Goal: Information Seeking & Learning: Learn about a topic

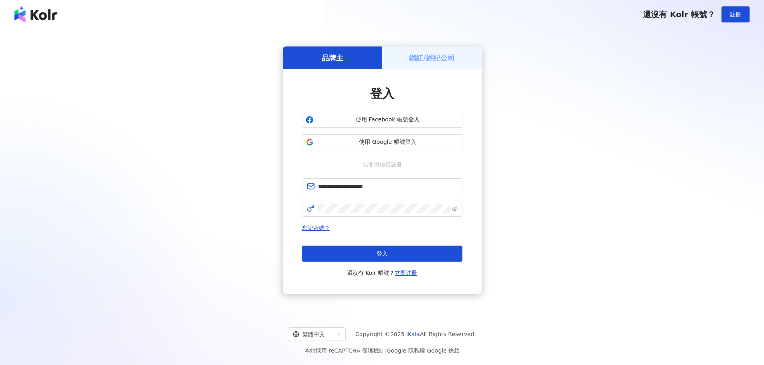
type input "**********"
click at [359, 257] on button "登入" at bounding box center [382, 254] width 160 height 16
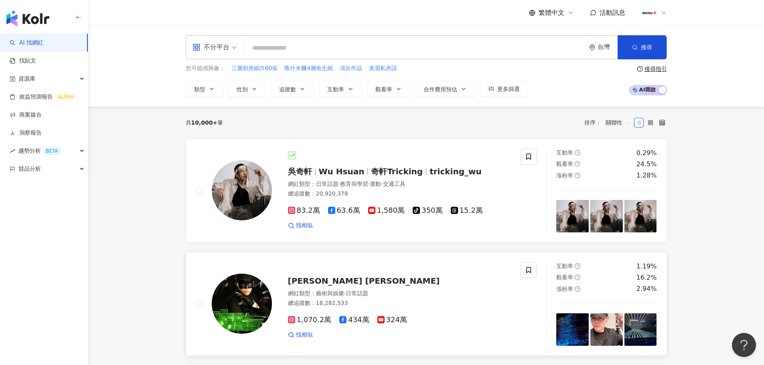
click at [471, 324] on div "1,070.2萬 434萬 324萬" at bounding box center [399, 320] width 223 height 9
click at [306, 51] on input "search" at bounding box center [415, 47] width 334 height 15
paste input "***"
type input "***"
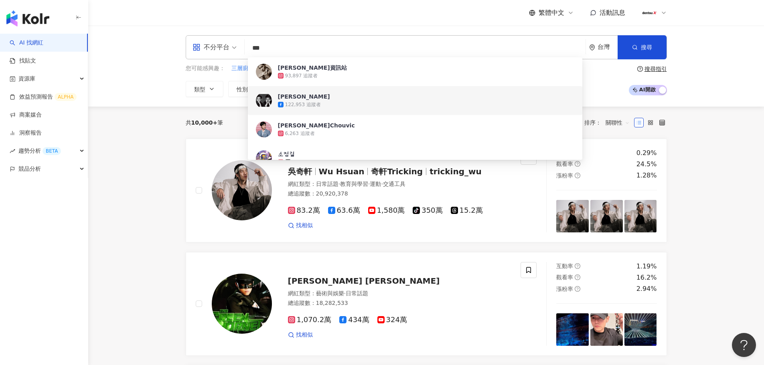
click at [321, 102] on div "122,953 追蹤者" at bounding box center [426, 105] width 296 height 8
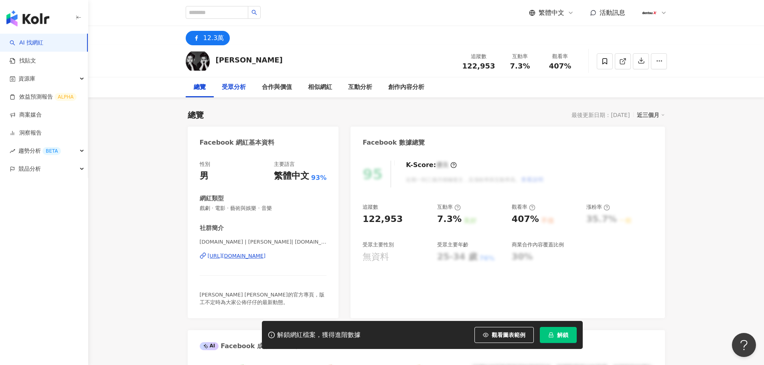
click at [239, 91] on div "受眾分析" at bounding box center [234, 88] width 24 height 10
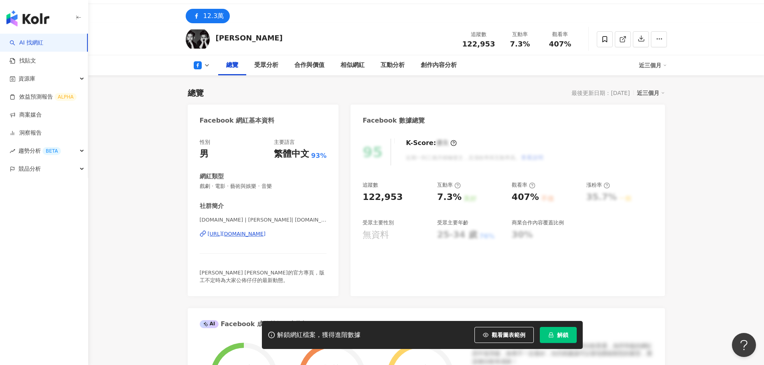
scroll to position [40, 0]
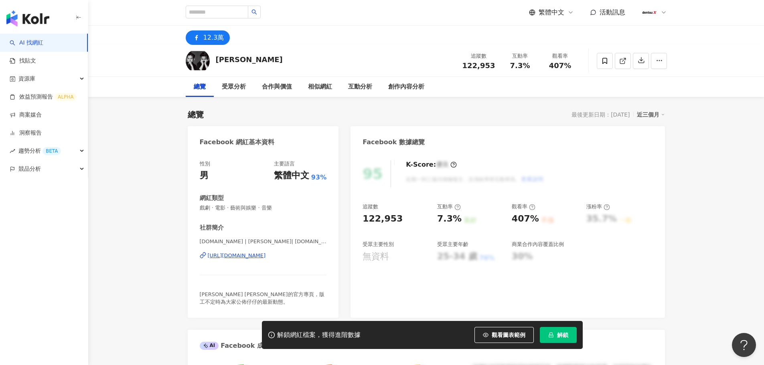
scroll to position [0, 0]
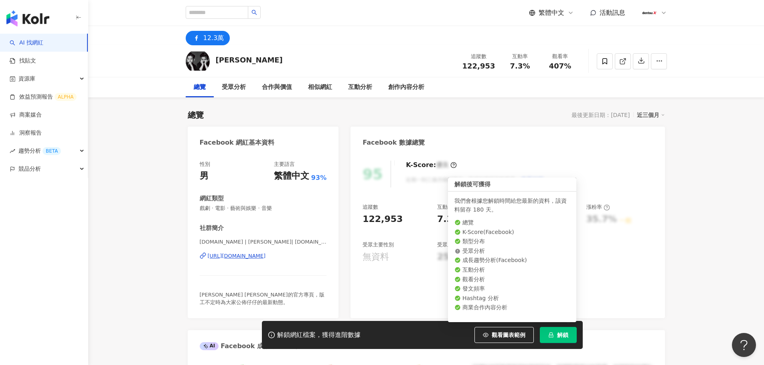
click at [545, 338] on button "解鎖" at bounding box center [558, 335] width 37 height 16
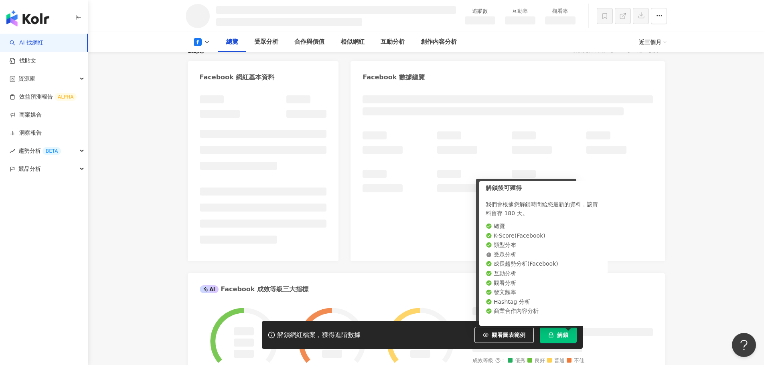
scroll to position [80, 0]
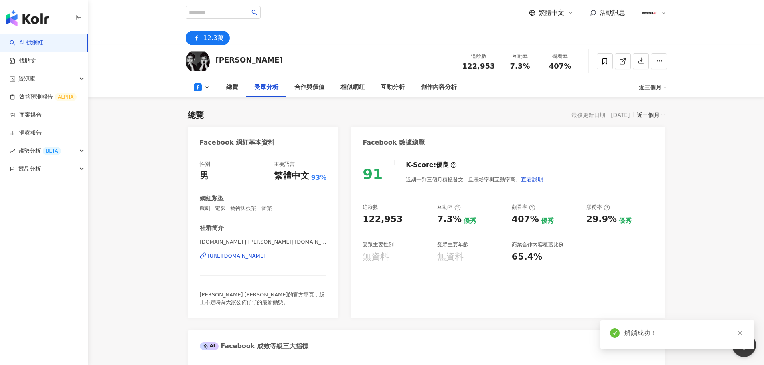
scroll to position [670, 0]
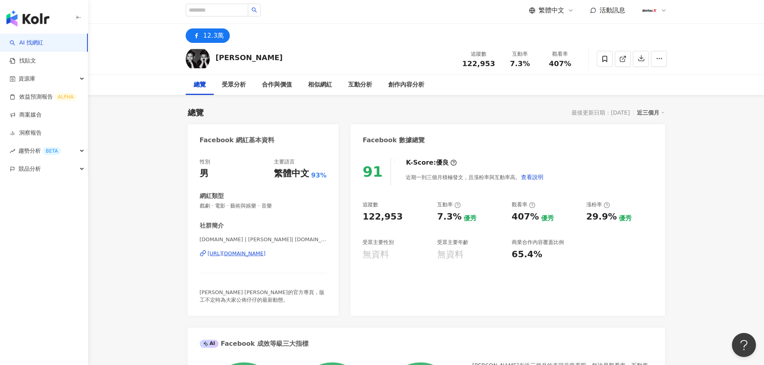
scroll to position [0, 0]
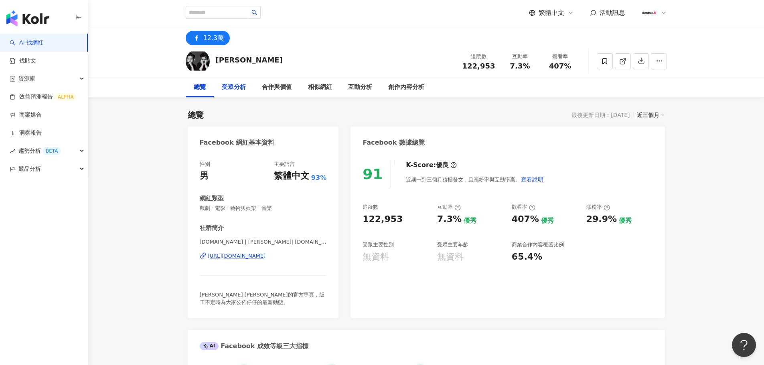
click at [239, 89] on div "受眾分析" at bounding box center [234, 88] width 24 height 10
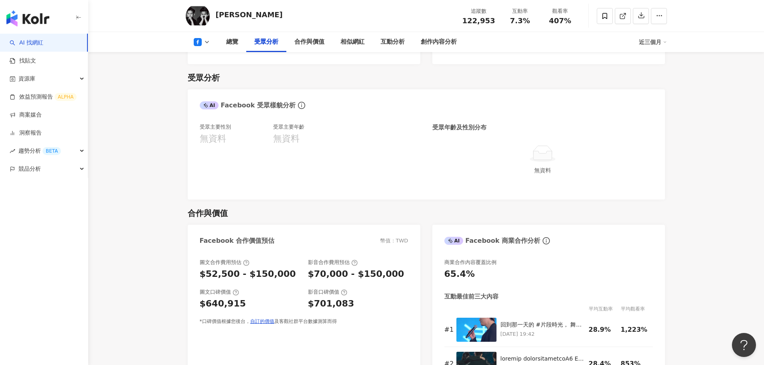
click at [655, 40] on div "近三個月" at bounding box center [653, 42] width 28 height 13
drag, startPoint x: 670, startPoint y: 76, endPoint x: 665, endPoint y: 78, distance: 5.6
click at [668, 76] on link "近六個月" at bounding box center [656, 75] width 22 height 9
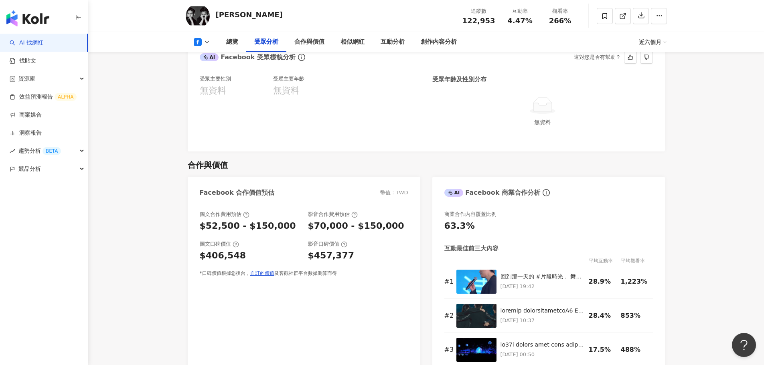
scroll to position [710, 0]
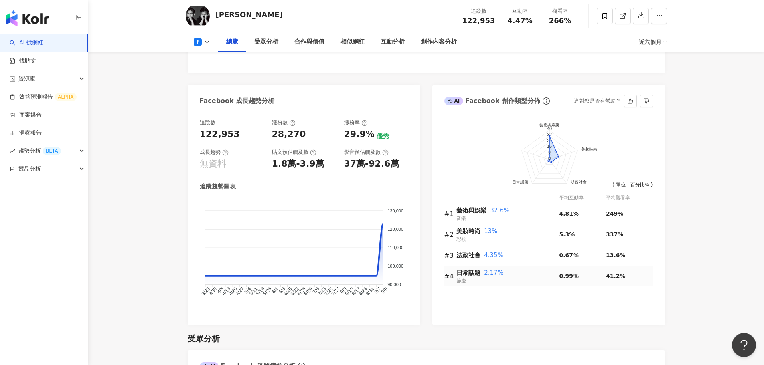
scroll to position [229, 0]
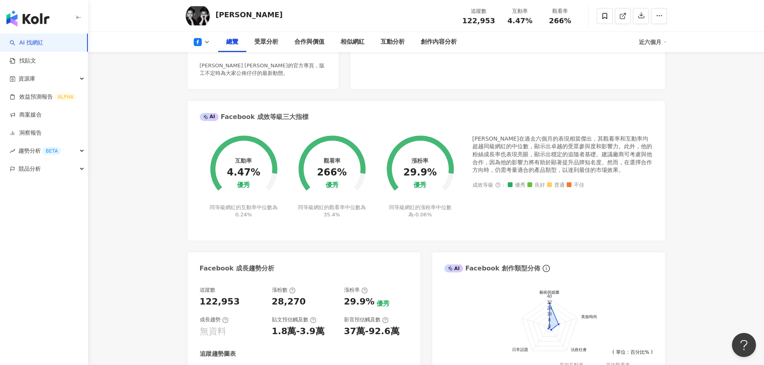
click at [206, 41] on icon at bounding box center [207, 42] width 6 height 6
drag, startPoint x: 172, startPoint y: 125, endPoint x: 168, endPoint y: 122, distance: 5.6
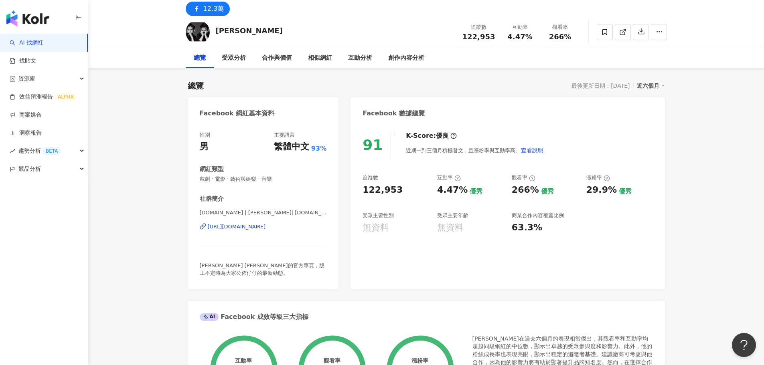
scroll to position [29, 0]
click at [13, 42] on link "AI 找網紅" at bounding box center [27, 43] width 34 height 8
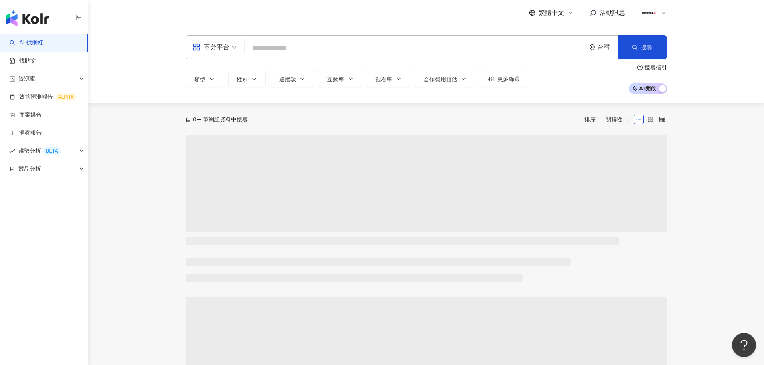
click at [306, 45] on input "search" at bounding box center [415, 47] width 334 height 15
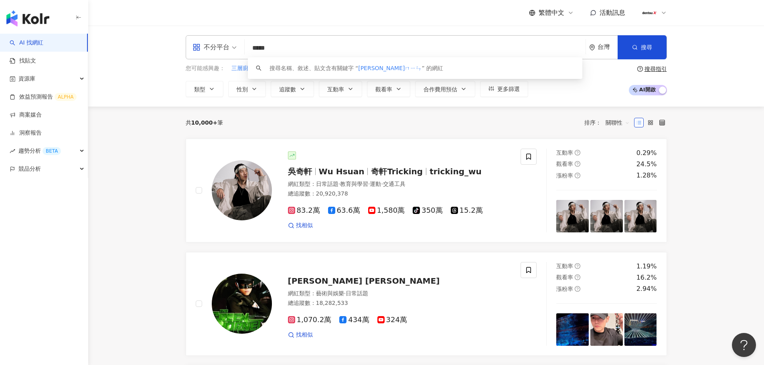
type input "***"
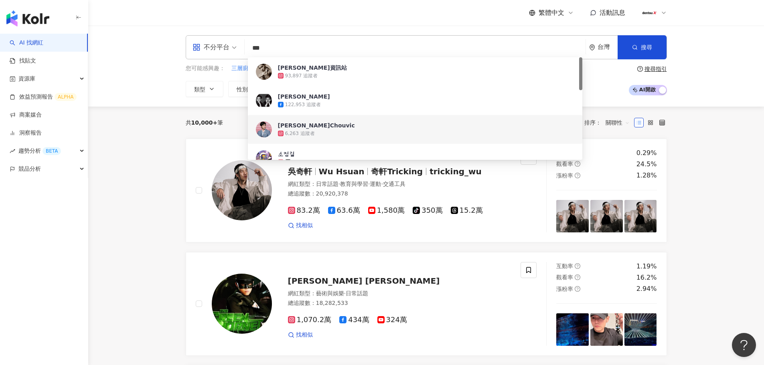
click at [324, 124] on span "[PERSON_NAME]Chouvic" at bounding box center [410, 125] width 265 height 8
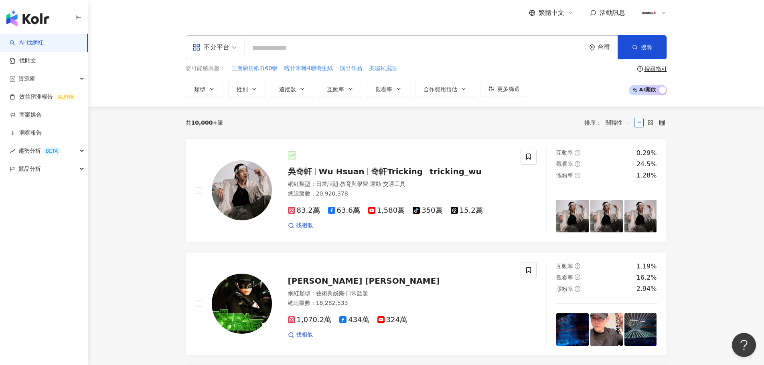
click at [308, 53] on input "search" at bounding box center [415, 47] width 334 height 15
click at [311, 45] on input "search" at bounding box center [415, 47] width 334 height 15
click at [478, 45] on input "search" at bounding box center [415, 47] width 334 height 15
paste input "***"
type input "***"
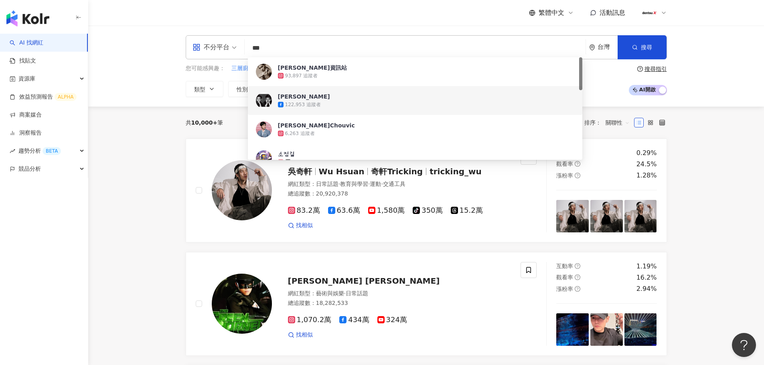
click at [320, 93] on span "周渝民" at bounding box center [410, 97] width 265 height 8
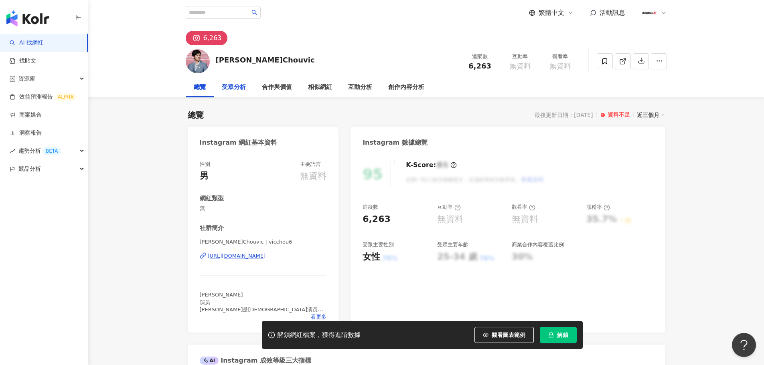
click at [243, 87] on div "受眾分析" at bounding box center [234, 88] width 24 height 10
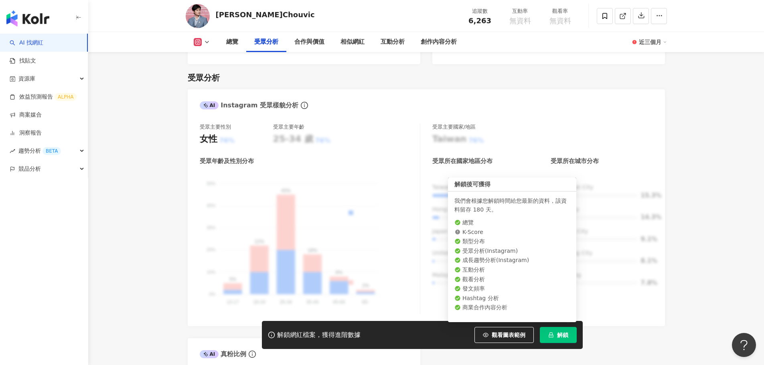
click at [561, 338] on span "解鎖" at bounding box center [562, 335] width 11 height 6
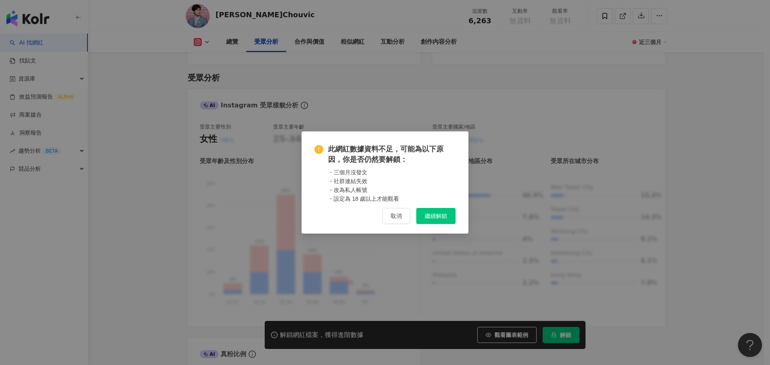
click at [423, 217] on button "繼續解鎖" at bounding box center [435, 216] width 39 height 16
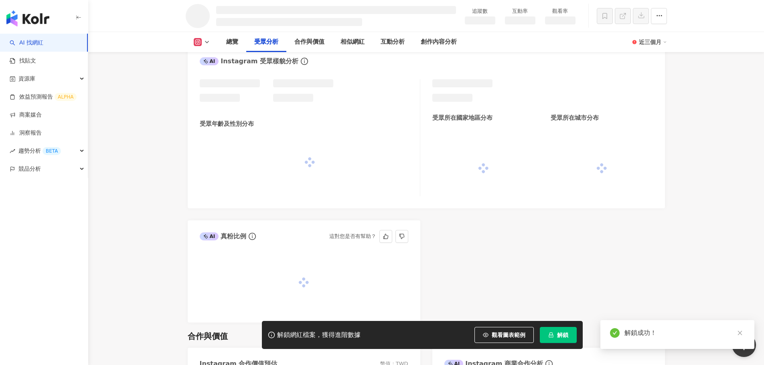
scroll to position [601, 0]
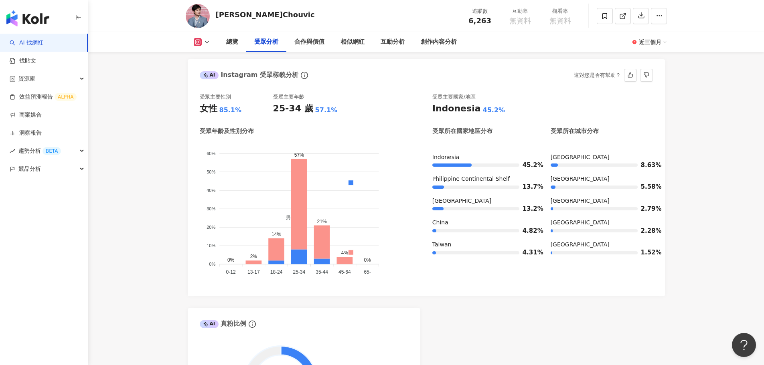
scroll to position [682, 0]
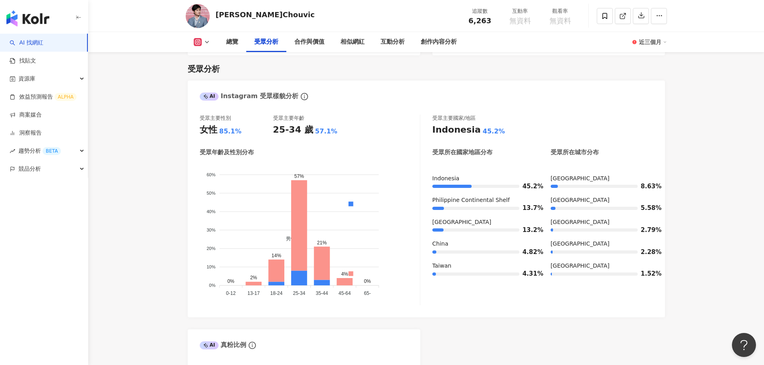
click at [663, 40] on icon at bounding box center [665, 42] width 4 height 4
click at [657, 58] on link "近三個月" at bounding box center [656, 59] width 22 height 9
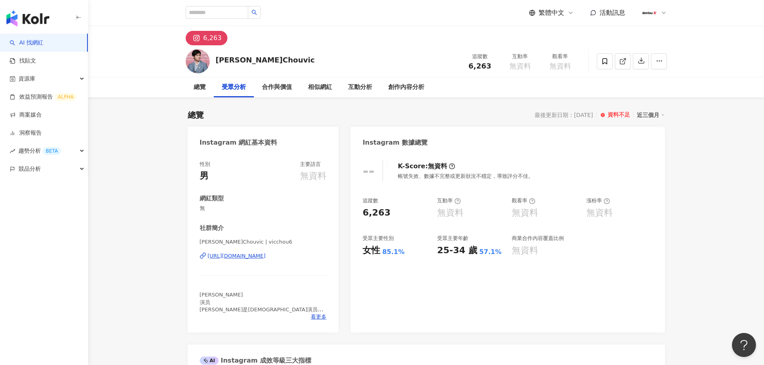
click at [650, 111] on div "近三個月" at bounding box center [651, 115] width 28 height 10
click at [647, 152] on link "近六個月" at bounding box center [654, 147] width 22 height 9
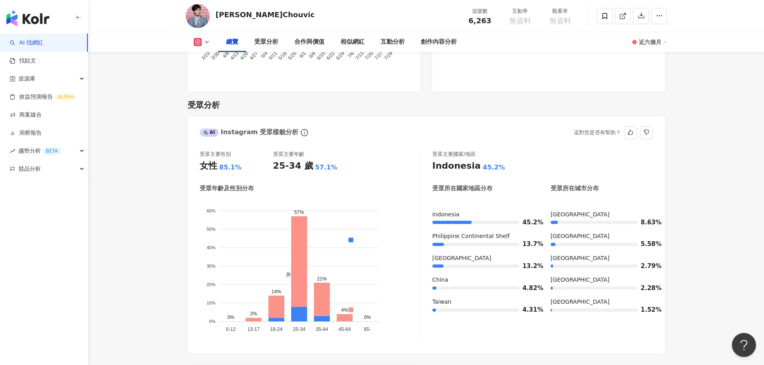
scroll to position [561, 0]
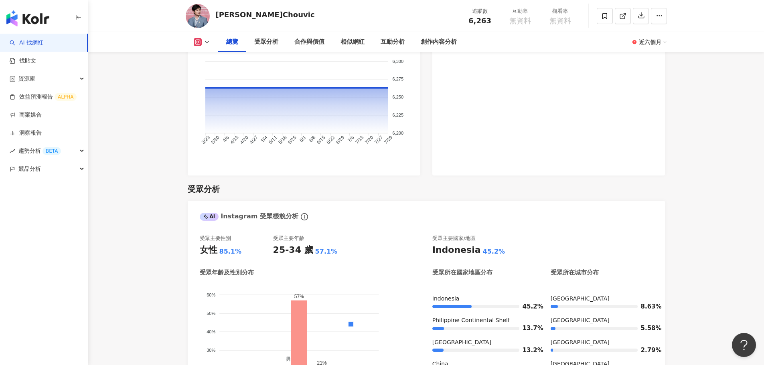
click at [193, 14] on img at bounding box center [198, 16] width 24 height 24
click at [200, 42] on icon at bounding box center [198, 42] width 8 height 8
click at [205, 59] on button "Instagram" at bounding box center [214, 56] width 48 height 11
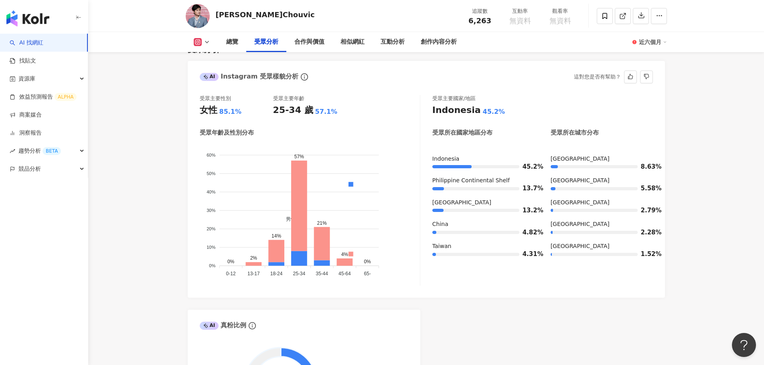
scroll to position [682, 0]
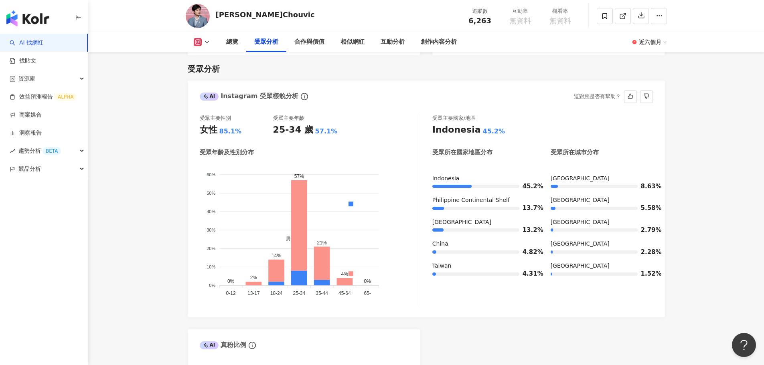
click at [488, 313] on div "受眾主要性別 女性 85.1% 受眾主要年齡 25-34 歲 57.1% 受眾年齡及性別分布 男性 女性 60% 60% 50% 50% 40% 40% 30…" at bounding box center [426, 212] width 477 height 211
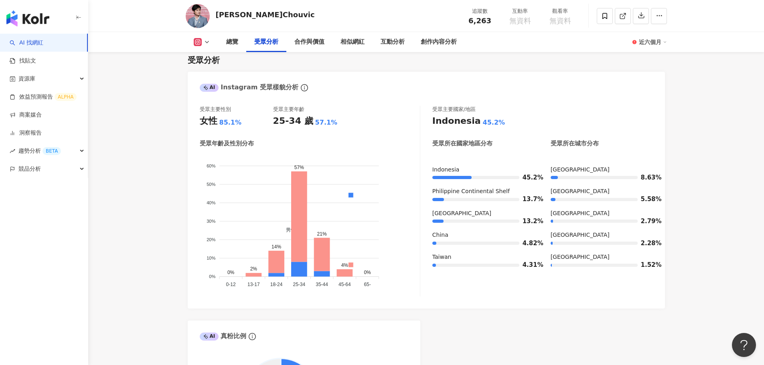
scroll to position [673, 0]
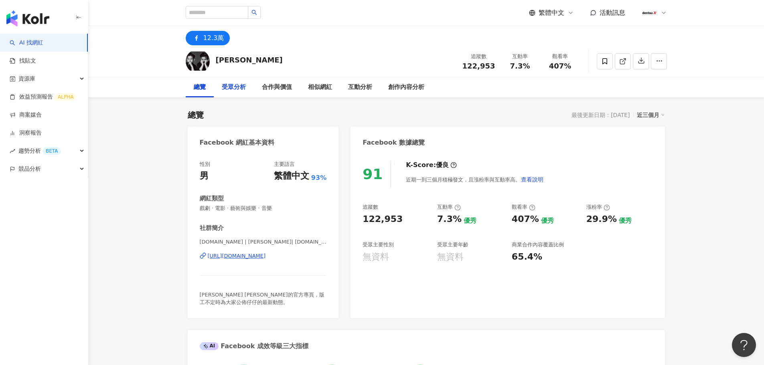
click at [224, 85] on div "受眾分析" at bounding box center [234, 88] width 24 height 10
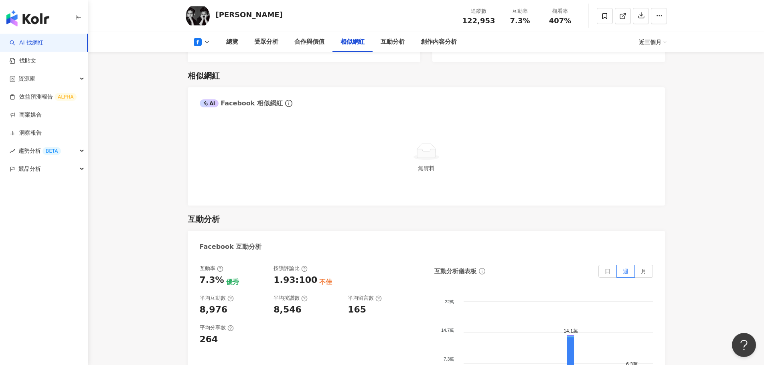
scroll to position [1031, 0]
